Goal: Information Seeking & Learning: Learn about a topic

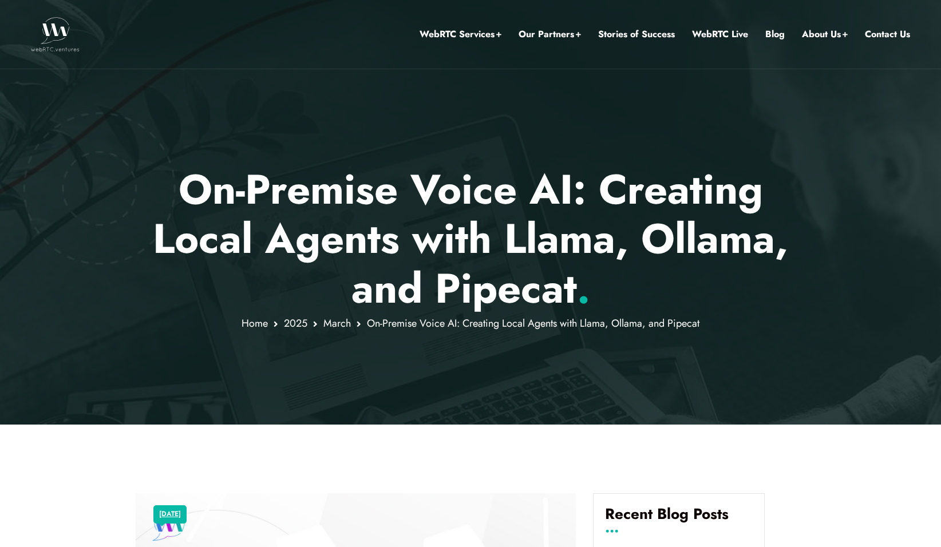
click at [201, 408] on div at bounding box center [470, 212] width 941 height 425
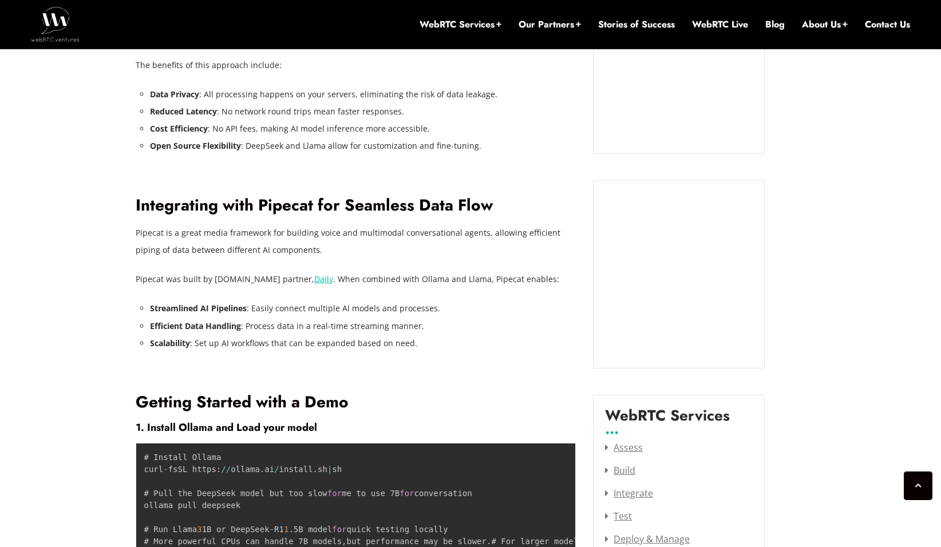
scroll to position [1271, 0]
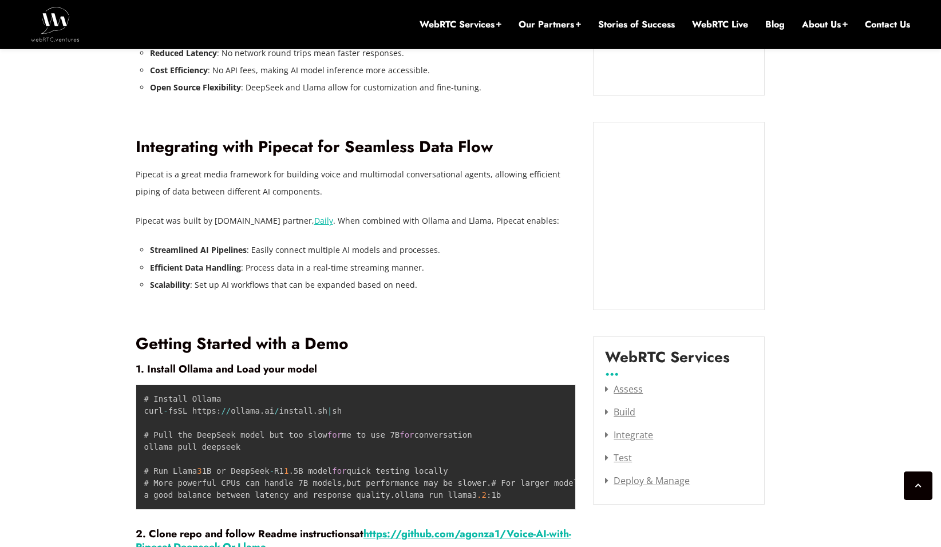
click at [476, 260] on li "Efficient Data Handling : Process data in a real-time streaming manner." at bounding box center [363, 267] width 426 height 17
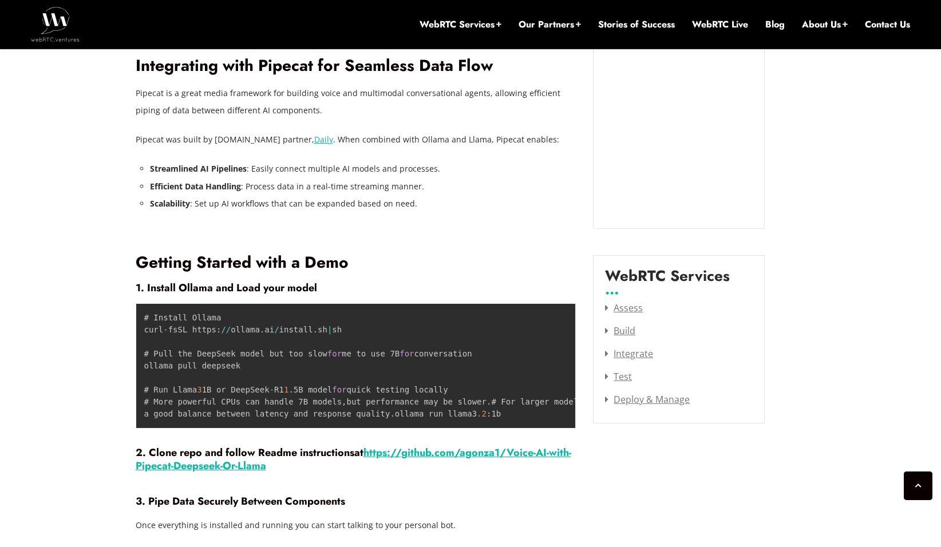
scroll to position [1466, 0]
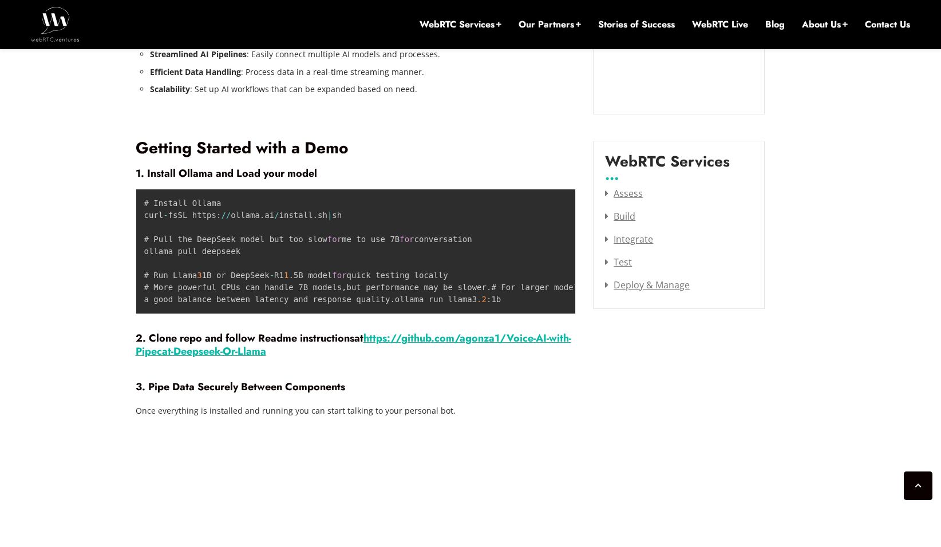
click at [418, 346] on link "github" at bounding box center [416, 338] width 30 height 15
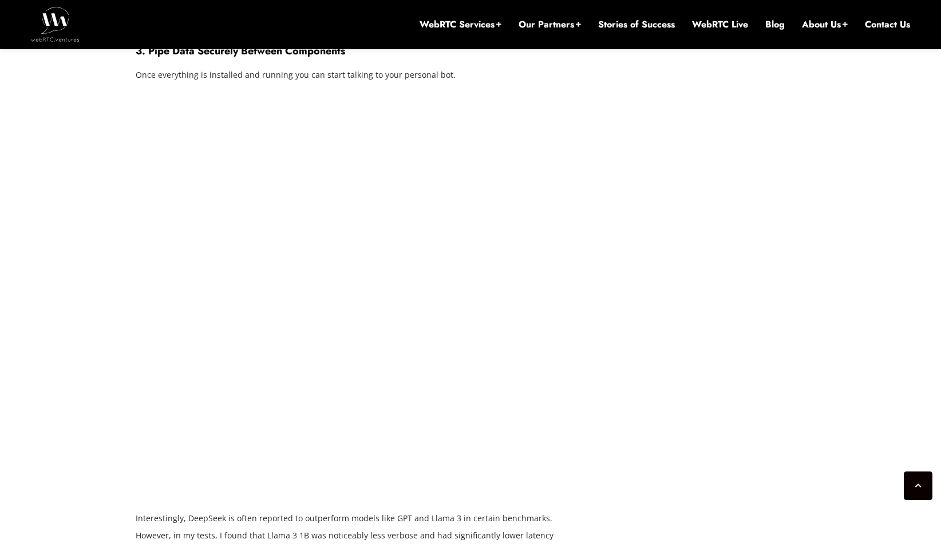
scroll to position [1867, 0]
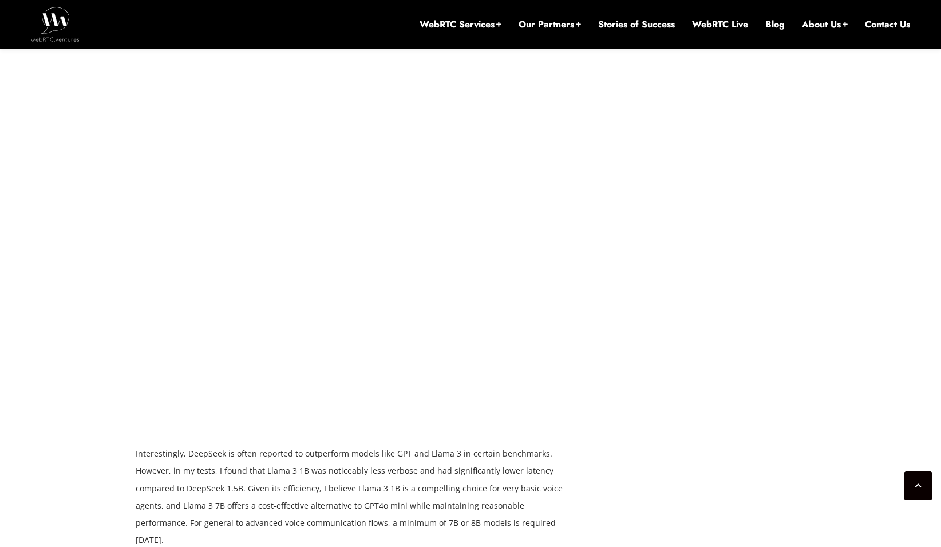
click at [682, 492] on div "[DATE] [PERSON_NAME] Comments Off on On-Premise Voice AI: Creating Local Agents…" at bounding box center [471, 341] width 684 height 3293
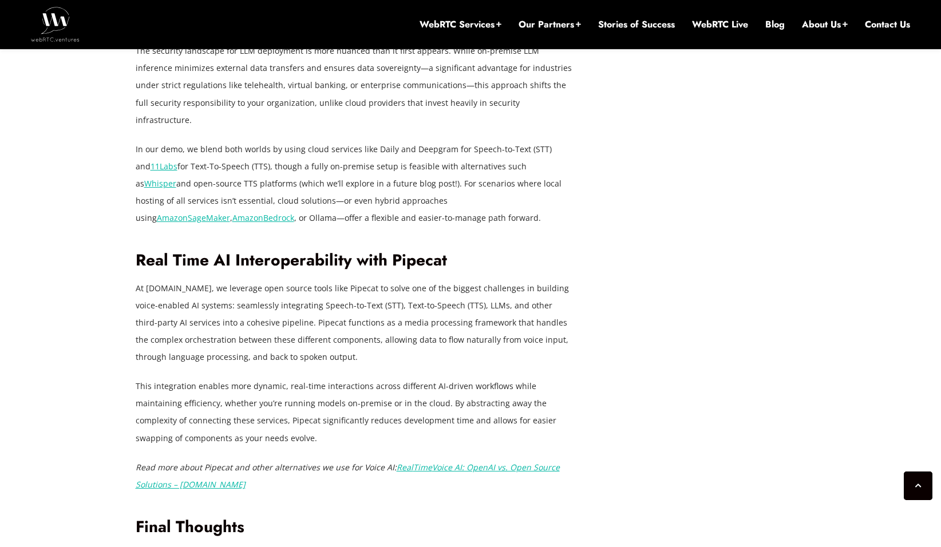
scroll to position [2497, 0]
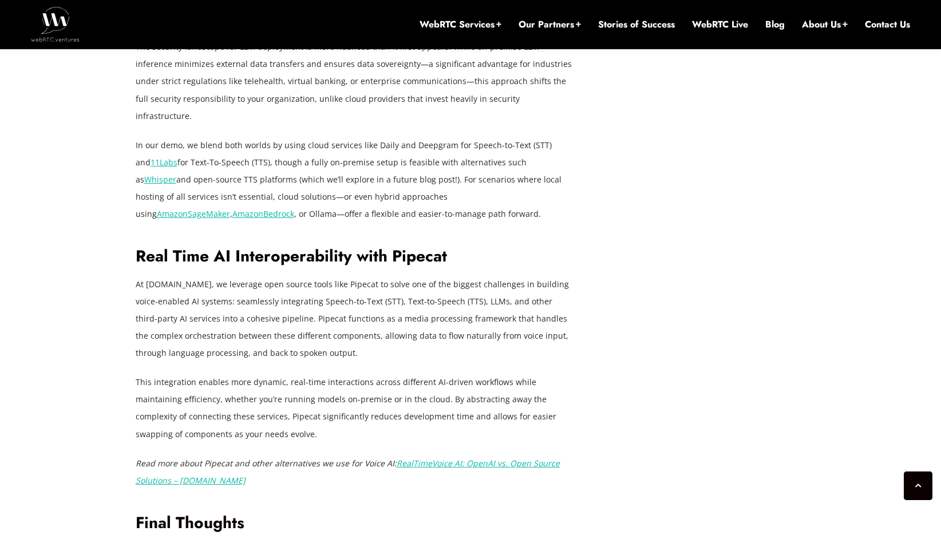
click at [510, 458] on link "Voice AI: OpenAI vs. Open Source Solutions – [DOMAIN_NAME]" at bounding box center [348, 472] width 424 height 28
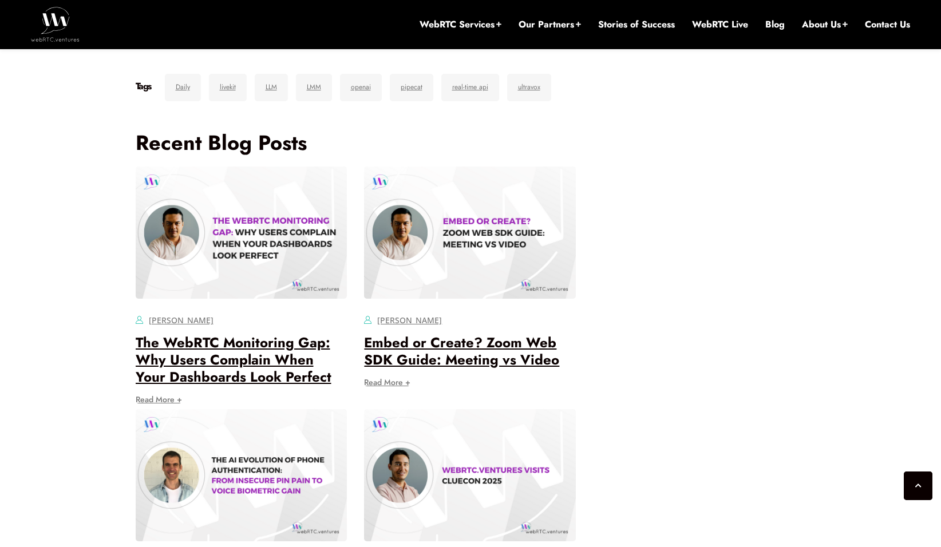
scroll to position [5094, 0]
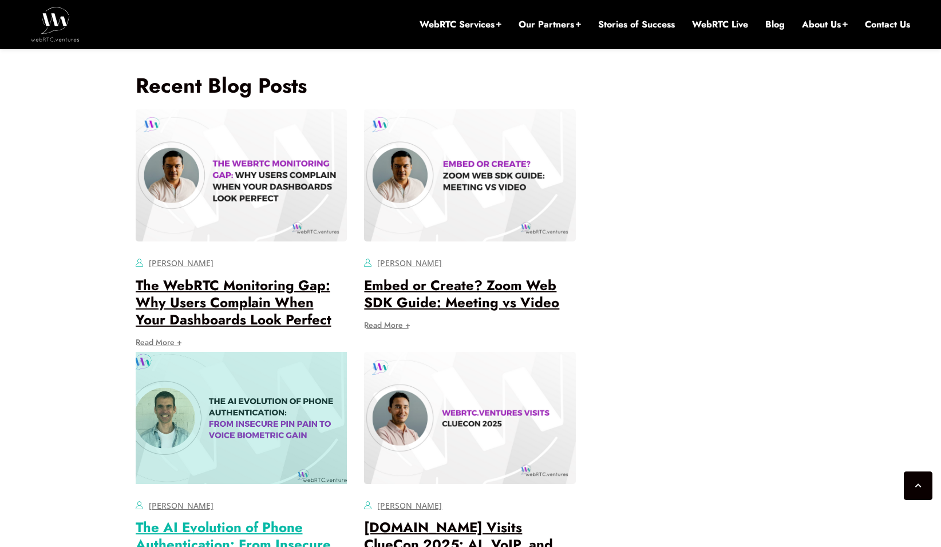
click at [183, 517] on link "The AI Evolution of Phone Authentication: From Insecure PIN Pain to Voice Biome…" at bounding box center [233, 553] width 195 height 72
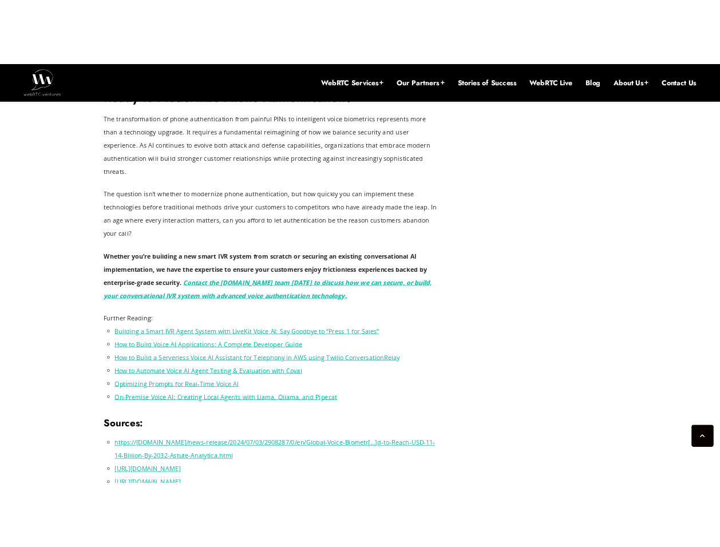
scroll to position [3159, 0]
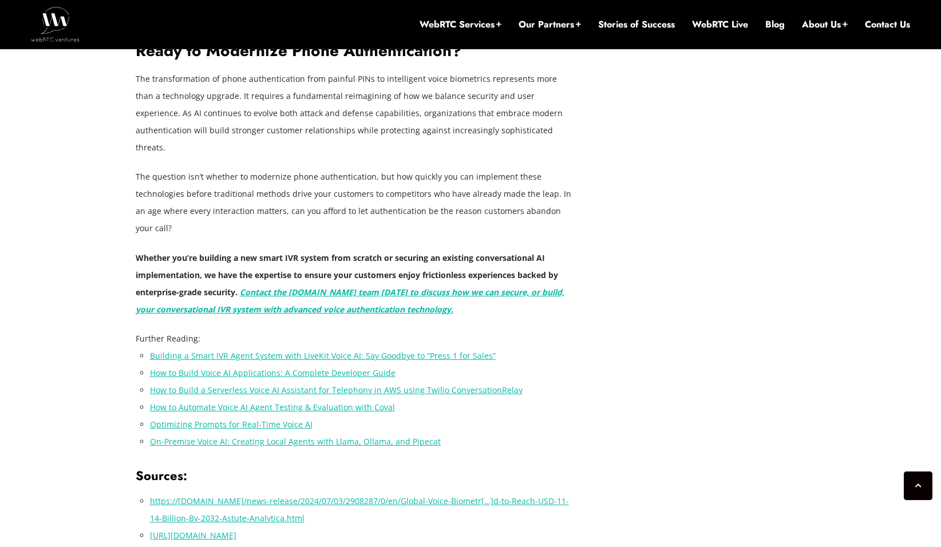
drag, startPoint x: 686, startPoint y: 275, endPoint x: 619, endPoint y: 149, distance: 142.6
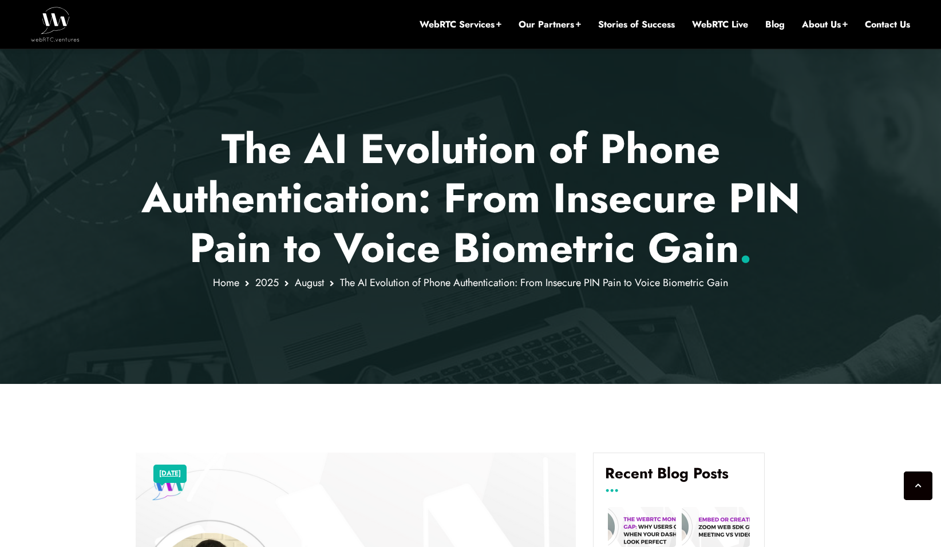
scroll to position [0, 0]
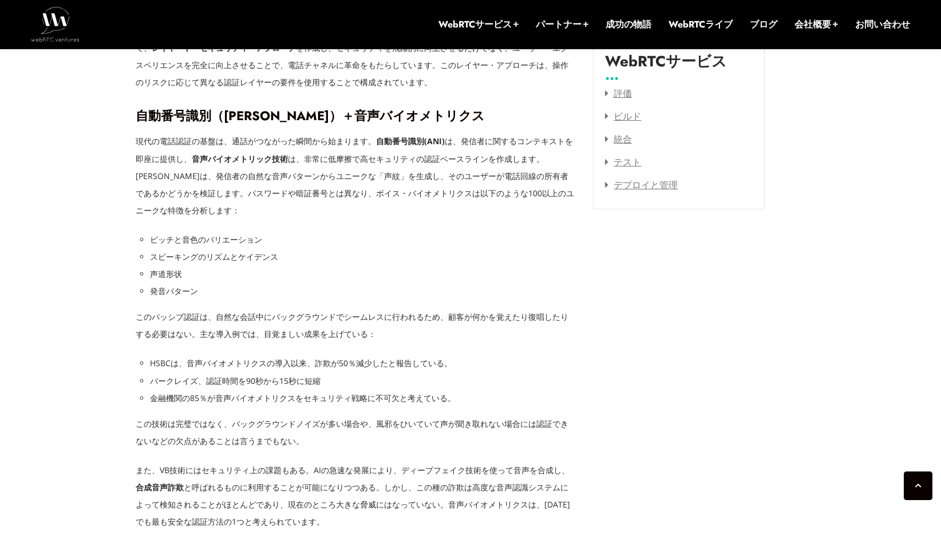
scroll to position [1614, 0]
